Goal: Information Seeking & Learning: Check status

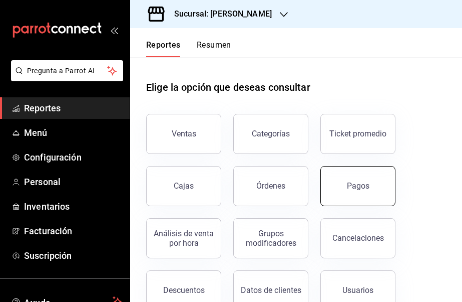
click at [378, 183] on button "Pagos" at bounding box center [358, 186] width 75 height 40
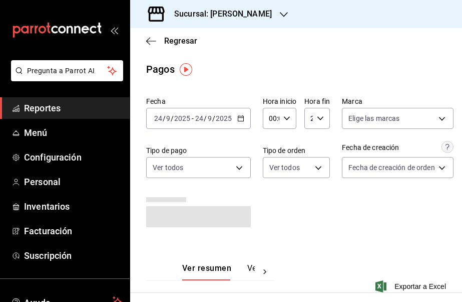
click at [239, 119] on icon "button" at bounding box center [240, 118] width 7 height 7
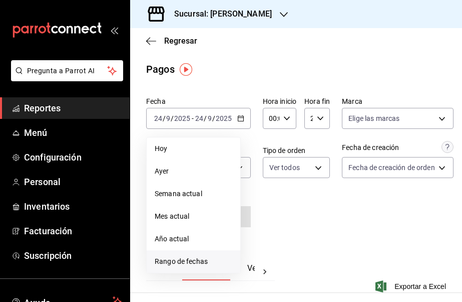
click at [203, 258] on span "Rango de fechas" at bounding box center [194, 261] width 78 height 11
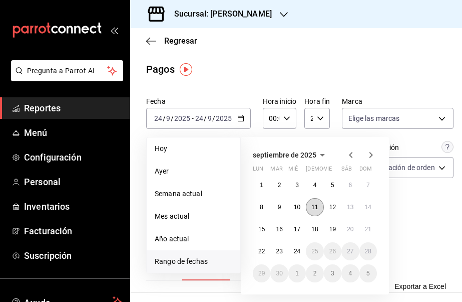
click at [321, 205] on button "11" at bounding box center [315, 207] width 18 height 18
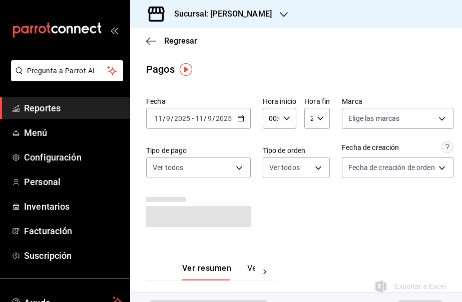
click at [390, 207] on div "Fecha [DATE] [DATE] - [DATE] [DATE] Hora inicio 00:00 Hora inicio Hora fin 23:5…" at bounding box center [296, 166] width 300 height 146
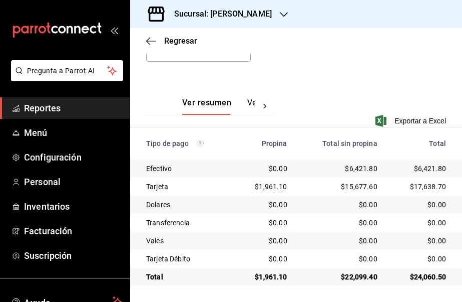
scroll to position [160, 0]
click at [250, 104] on button "Ver pagos" at bounding box center [267, 106] width 38 height 17
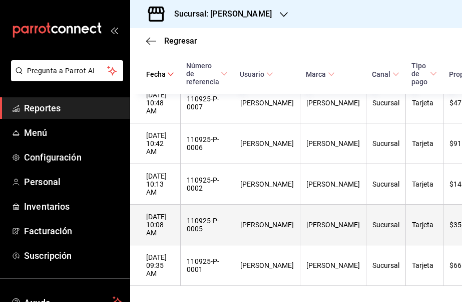
scroll to position [1219, 0]
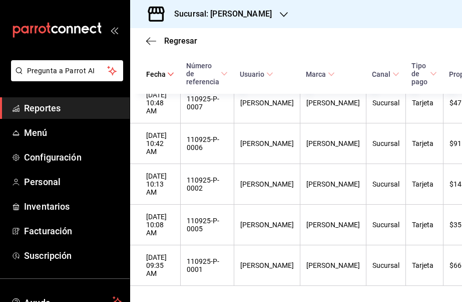
click at [288, 15] on icon "button" at bounding box center [284, 15] width 8 height 8
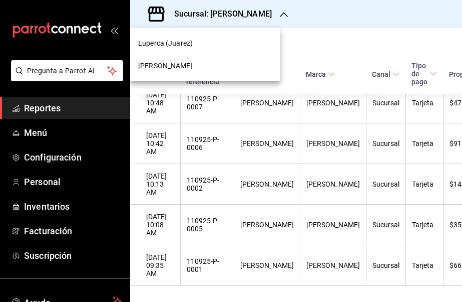
click at [200, 68] on div "[PERSON_NAME]" at bounding box center [205, 66] width 134 height 11
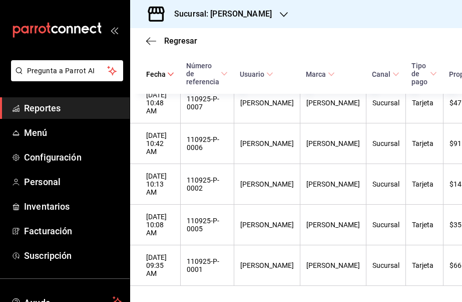
click at [261, 14] on h3 "Sucursal: [PERSON_NAME]" at bounding box center [219, 14] width 106 height 12
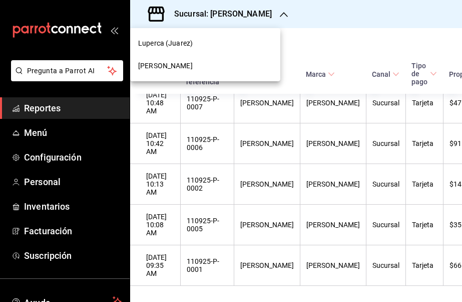
click at [196, 43] on div "Luperca (Juarez)" at bounding box center [205, 43] width 134 height 11
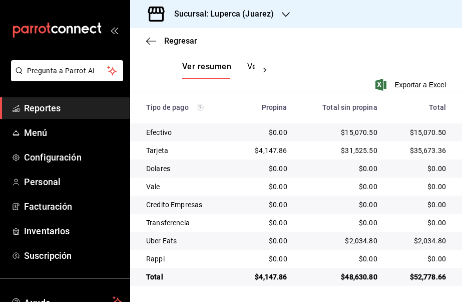
scroll to position [201, 0]
click at [256, 62] on div at bounding box center [265, 70] width 20 height 17
click at [247, 65] on button "Ver pagos" at bounding box center [236, 70] width 38 height 17
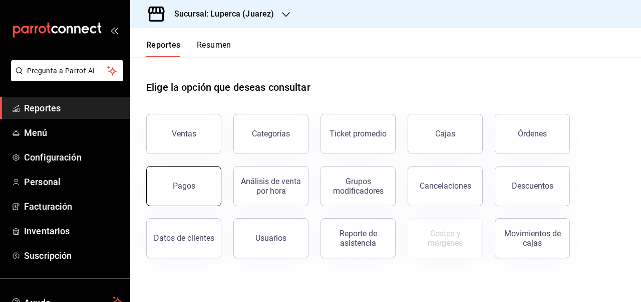
click at [198, 189] on button "Pagos" at bounding box center [183, 186] width 75 height 40
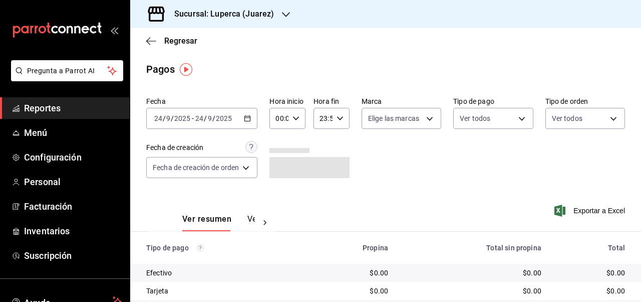
click at [251, 14] on h3 "Sucursal: Luperca (Juarez)" at bounding box center [220, 14] width 108 height 12
click at [208, 68] on div "[PERSON_NAME]" at bounding box center [205, 66] width 134 height 11
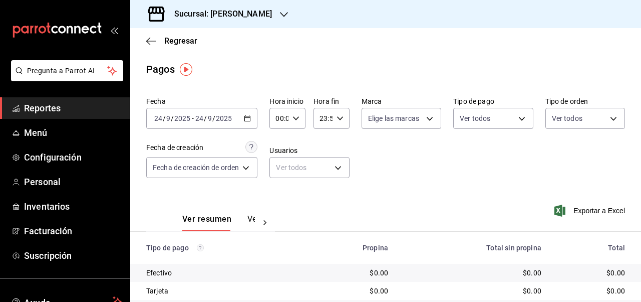
click at [247, 119] on icon "button" at bounding box center [247, 118] width 7 height 7
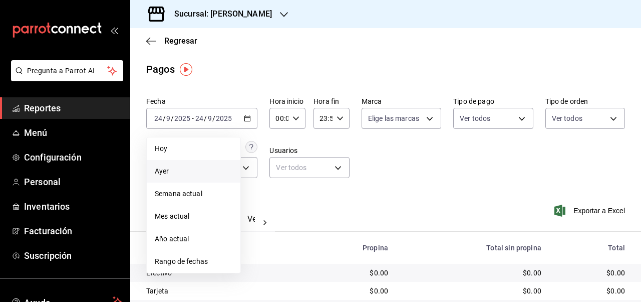
click at [193, 175] on span "Ayer" at bounding box center [194, 171] width 78 height 11
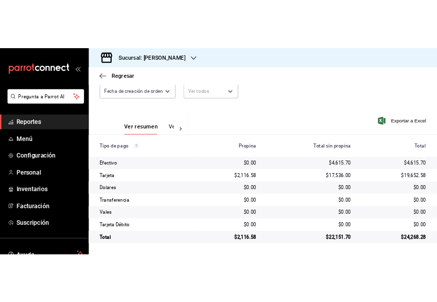
scroll to position [104, 0]
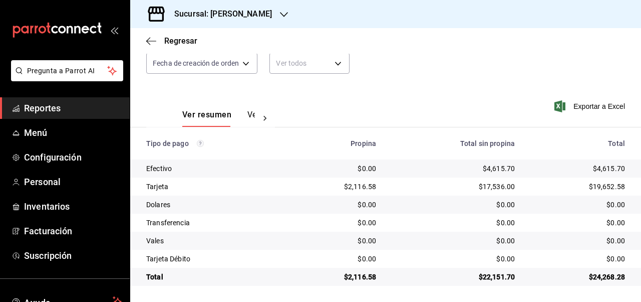
click at [494, 169] on div "$4,615.70" at bounding box center [453, 168] width 123 height 10
copy div "4,615.70"
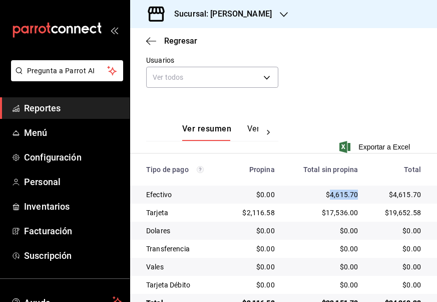
scroll to position [191, 0]
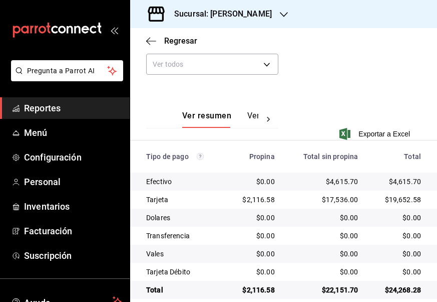
click at [341, 195] on div "$17,536.00" at bounding box center [324, 199] width 67 height 10
copy div "17,536.00"
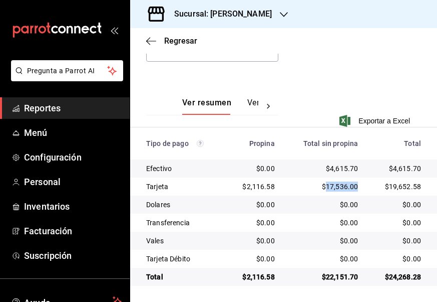
scroll to position [204, 0]
click at [258, 186] on div "$2,116.58" at bounding box center [254, 186] width 41 height 10
copy div "2,116.58"
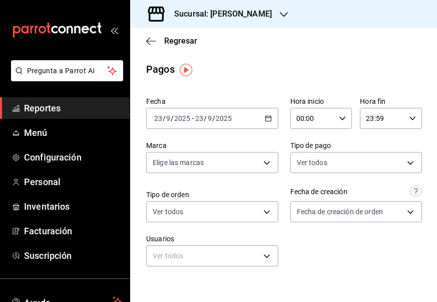
scroll to position [0, 0]
click at [257, 21] on div "Sucursal: [PERSON_NAME]" at bounding box center [215, 14] width 154 height 28
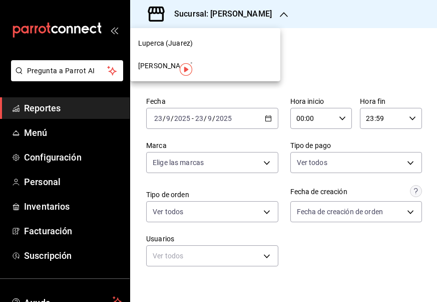
click at [235, 46] on div "Luperca (Juarez)" at bounding box center [205, 43] width 134 height 11
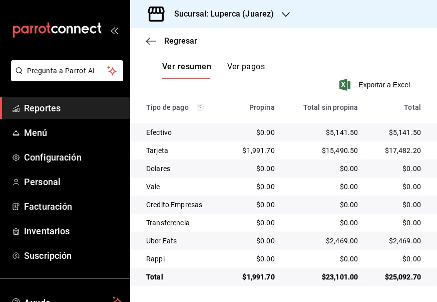
click at [342, 134] on div "$5,141.50" at bounding box center [324, 132] width 67 height 10
copy div "5,141.50"
click at [340, 145] on div "$15,490.50" at bounding box center [324, 150] width 67 height 10
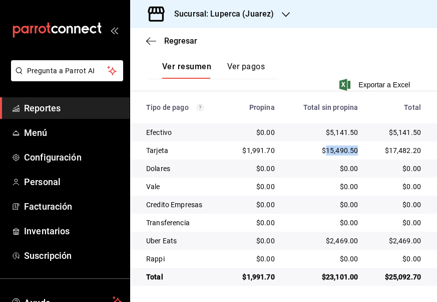
copy div "15,490.50"
click at [340, 236] on div "$2,469.00" at bounding box center [324, 240] width 67 height 10
copy div "2,469.00"
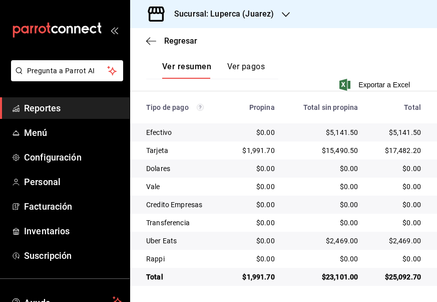
click at [259, 152] on div "$1,991.70" at bounding box center [254, 150] width 41 height 10
copy div "1,991.70"
